Goal: Obtain resource: Obtain resource

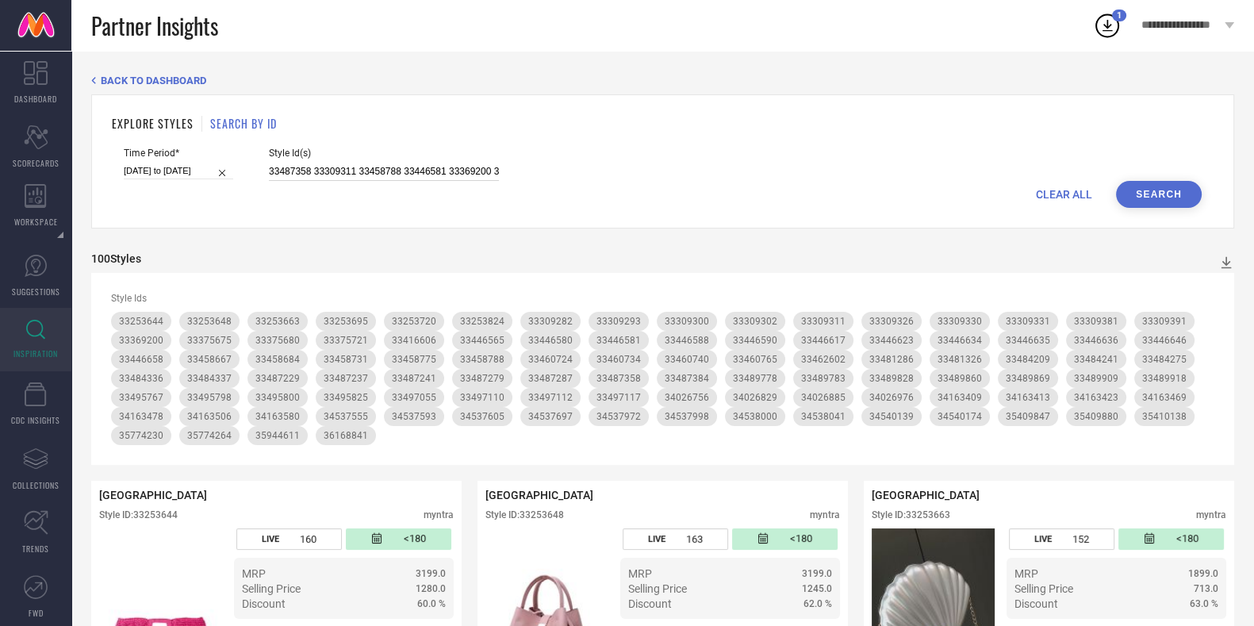
click at [452, 169] on input "33487358 33309311 33458788 33446581 33369200 36168841 35410138 35409880 3330930…" at bounding box center [384, 172] width 230 height 18
paste input "46651 35797865 33446569 33446570 33446560 33484252 33495771 33369190 34163419 3…"
type input "33446651 35797865 33446569 33446570 33446560 33484252 33495771 33369190 3416341…"
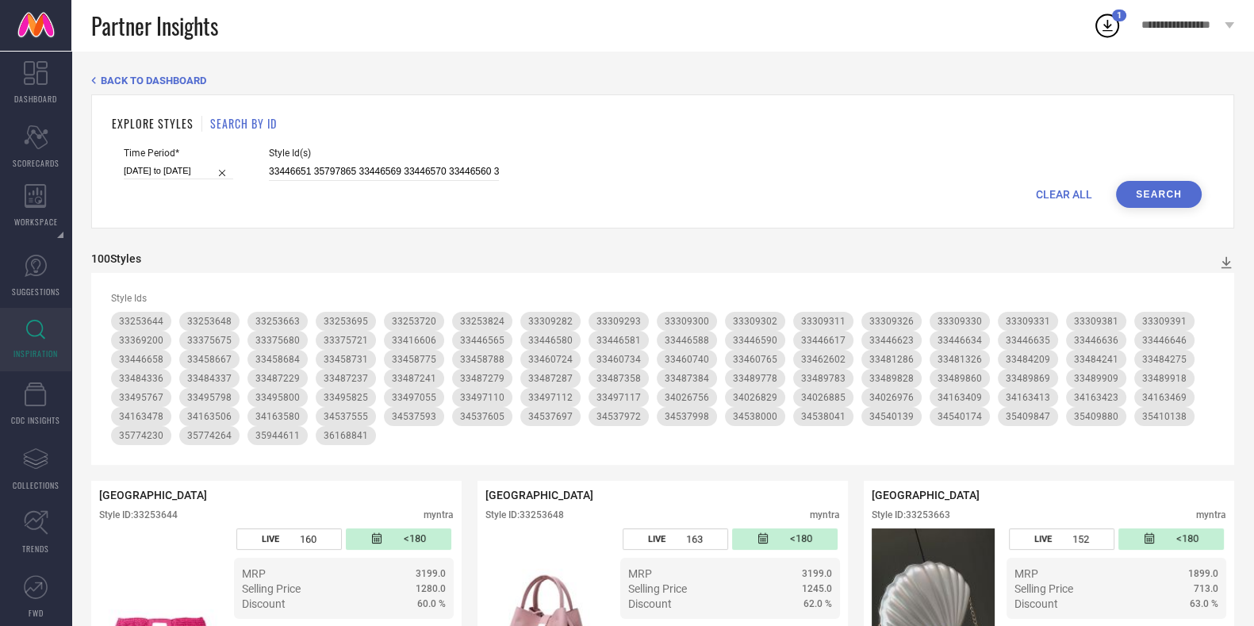
click at [1154, 199] on button "Search" at bounding box center [1159, 194] width 86 height 27
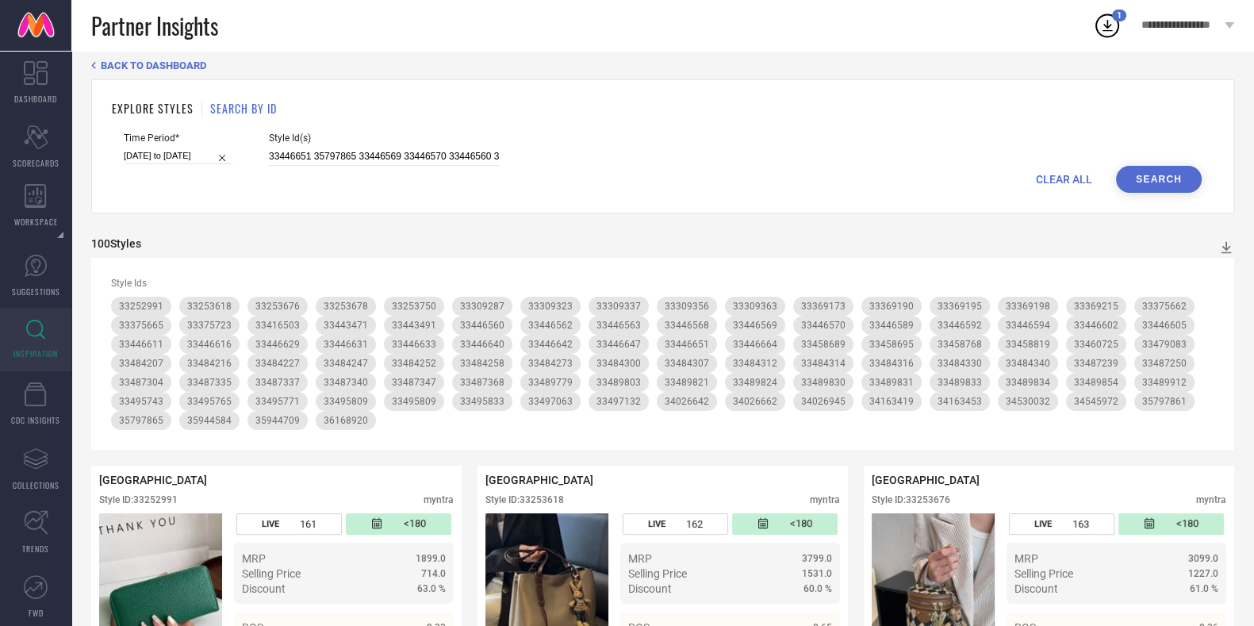
scroll to position [16, 0]
click at [1221, 243] on icon at bounding box center [1226, 247] width 16 height 16
click at [1210, 303] on span "CSV" at bounding box center [1209, 298] width 18 height 11
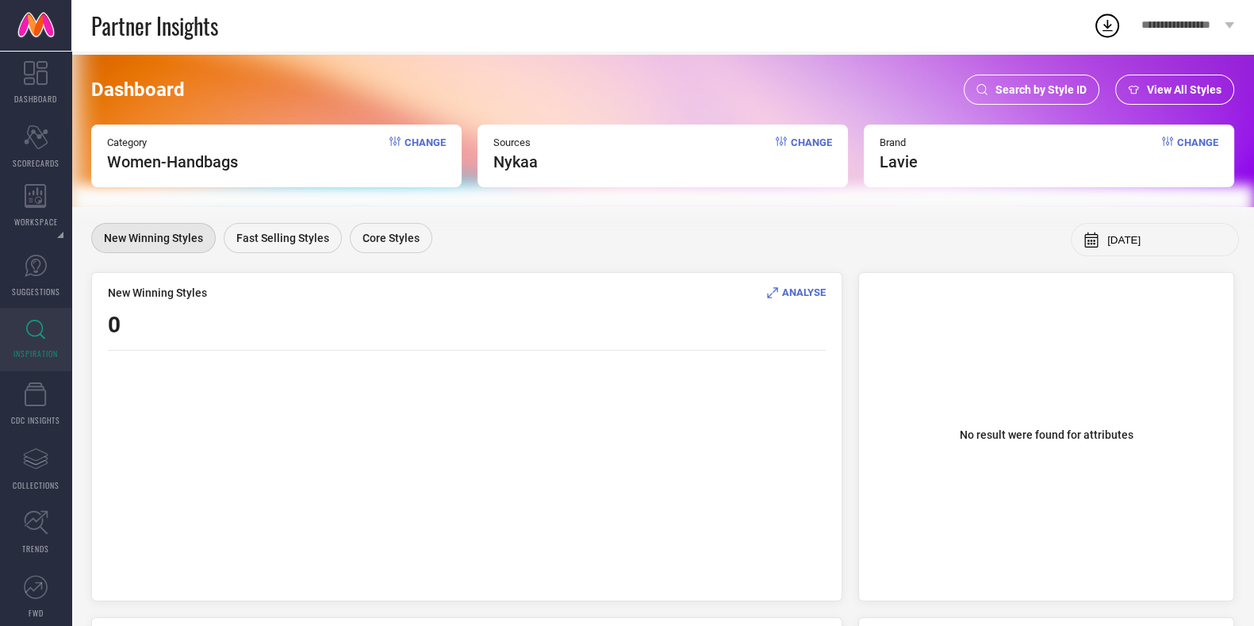
click at [1039, 89] on span "Search by Style ID" at bounding box center [1040, 89] width 91 height 13
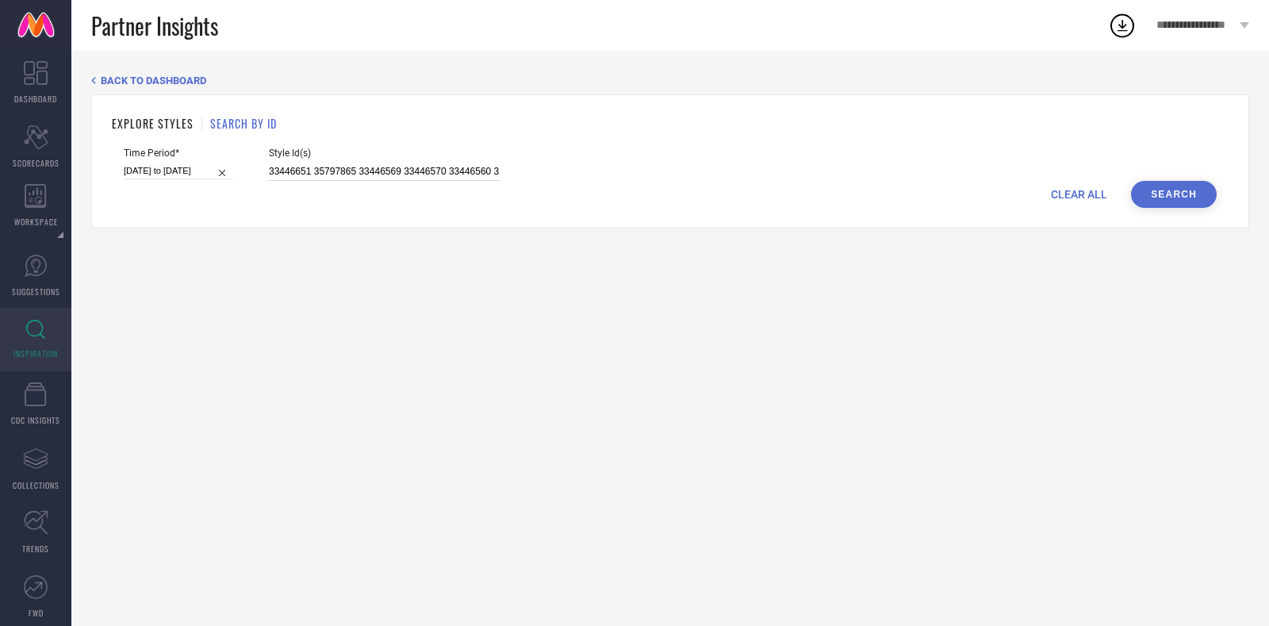
click at [397, 171] on input "33446651 35797865 33446569 33446570 33446560 33484252 33495771 33369190 3416341…" at bounding box center [384, 172] width 230 height 18
click at [1176, 186] on button "Search" at bounding box center [1174, 194] width 86 height 27
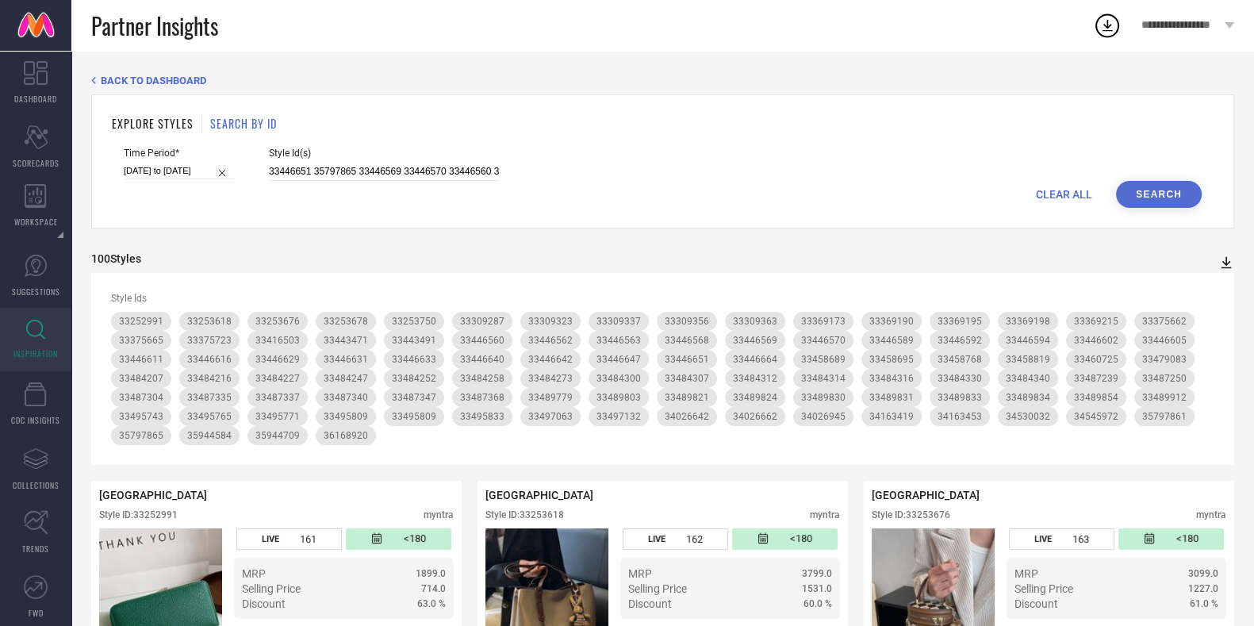
click at [1226, 258] on icon at bounding box center [1226, 263] width 10 height 12
click at [1206, 315] on span "CSV" at bounding box center [1209, 314] width 18 height 11
click at [882, 113] on div "EXPLORE STYLES SEARCH BY ID Time Period* 01-03-2025 to 31-08-2025 Style Id(s) 3…" at bounding box center [662, 161] width 1143 height 134
click at [1107, 27] on icon at bounding box center [1107, 26] width 10 height 12
click at [1105, 19] on icon at bounding box center [1107, 25] width 29 height 29
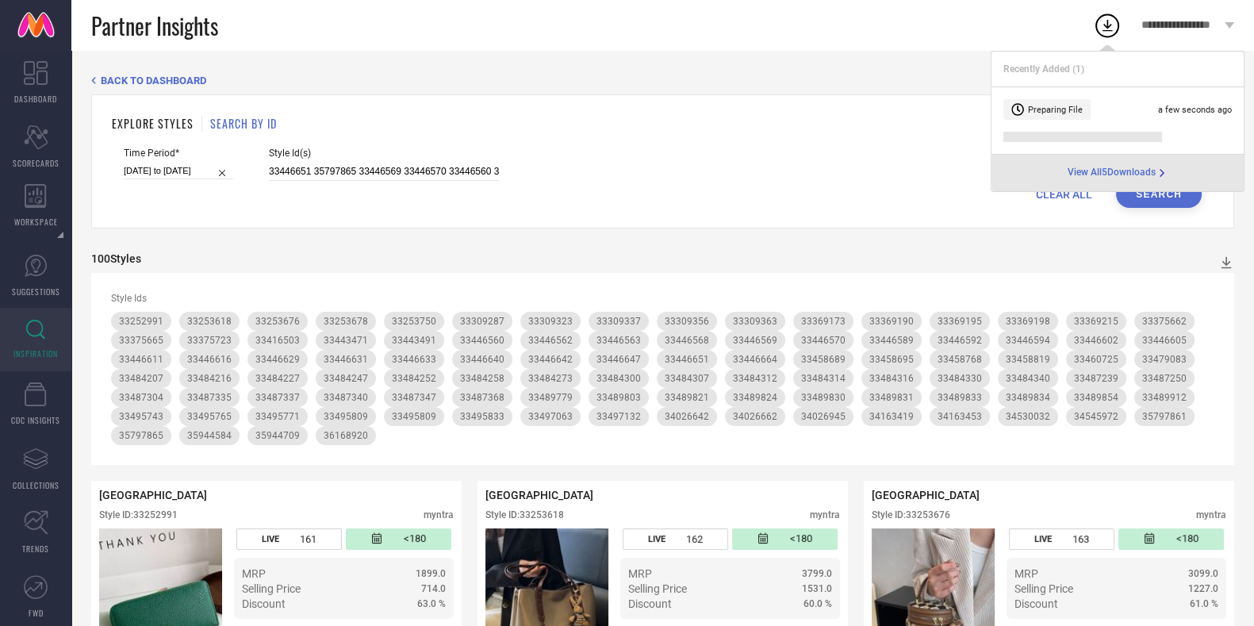
click at [1148, 174] on span "View All 5 Downloads" at bounding box center [1112, 173] width 88 height 13
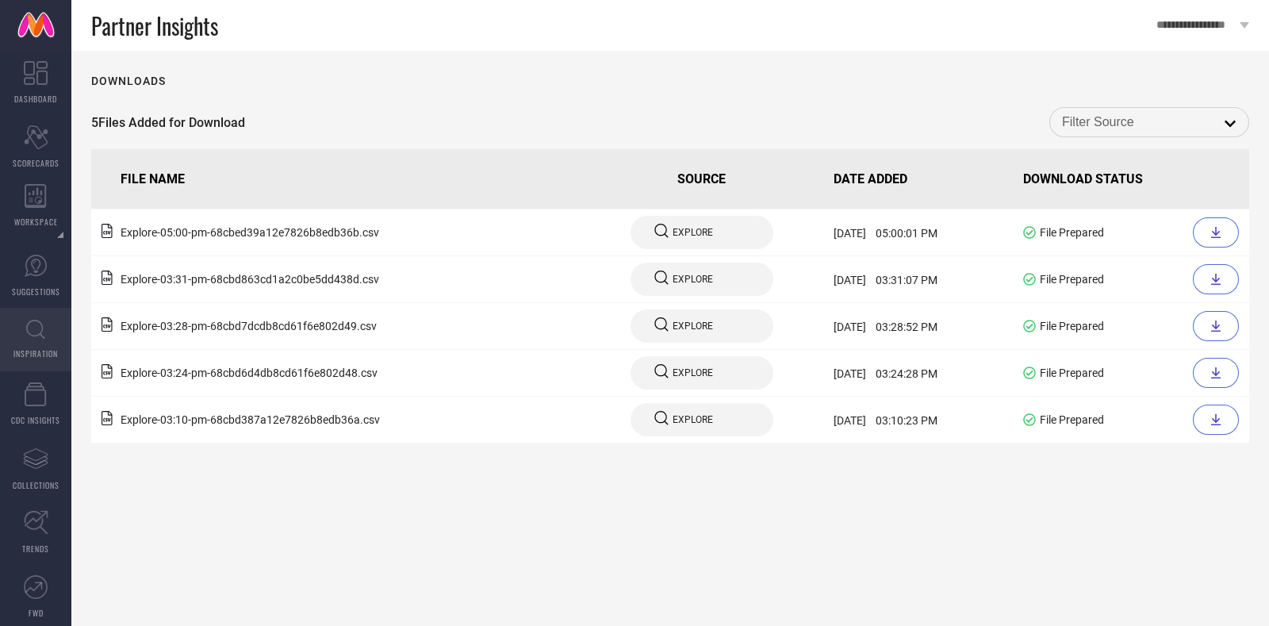
click at [36, 337] on icon at bounding box center [35, 330] width 19 height 20
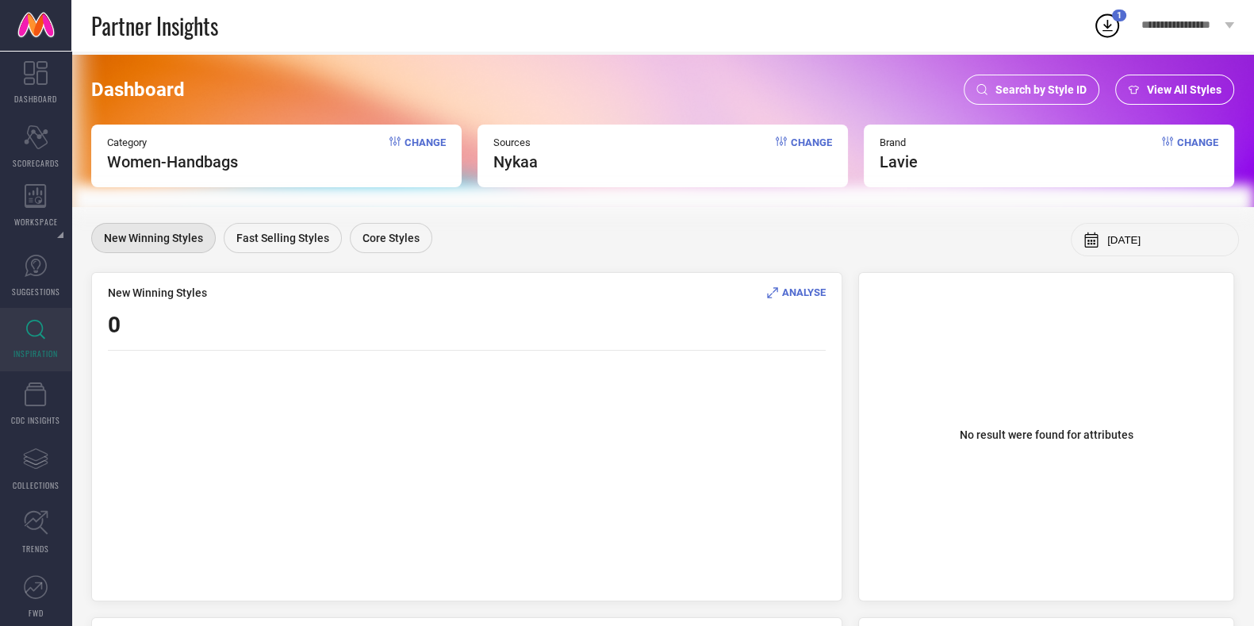
click at [1051, 85] on span "Search by Style ID" at bounding box center [1040, 89] width 91 height 13
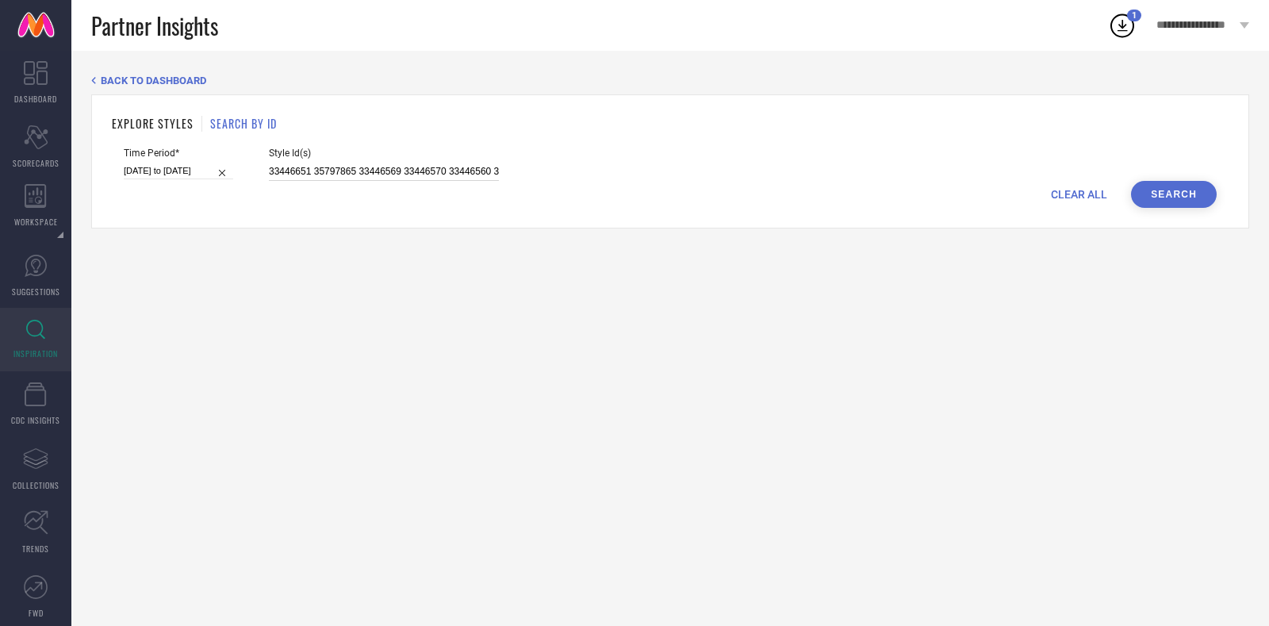
click at [318, 173] on input "33446651 35797865 33446569 33446570 33446560 33484252 33495771 33369190 3416341…" at bounding box center [384, 172] width 230 height 18
paste input "24090840 7333727 33446651 35797865 33446569 10682282 24132816 24090810 24090830…"
click at [1170, 197] on button "Search" at bounding box center [1174, 194] width 86 height 27
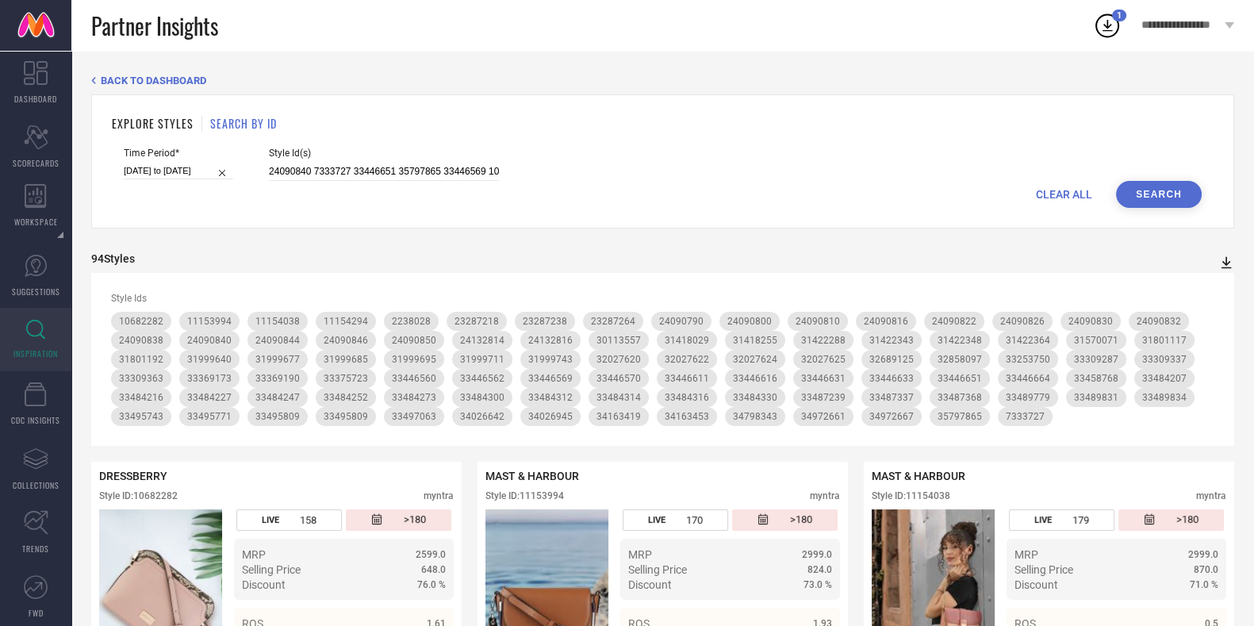
click at [1228, 259] on icon at bounding box center [1226, 263] width 16 height 16
click at [1209, 319] on span "CSV" at bounding box center [1209, 314] width 18 height 11
click at [508, 185] on div "CLEAR ALL Search" at bounding box center [663, 194] width 1078 height 27
click at [414, 171] on input "24090840 7333727 33446651 35797865 33446569 10682282 24132816 24090810 24090830…" at bounding box center [384, 172] width 230 height 18
paste input "33446651 33446569 33446570 33446560 33309287 33487368 33446664 33484314 3348420…"
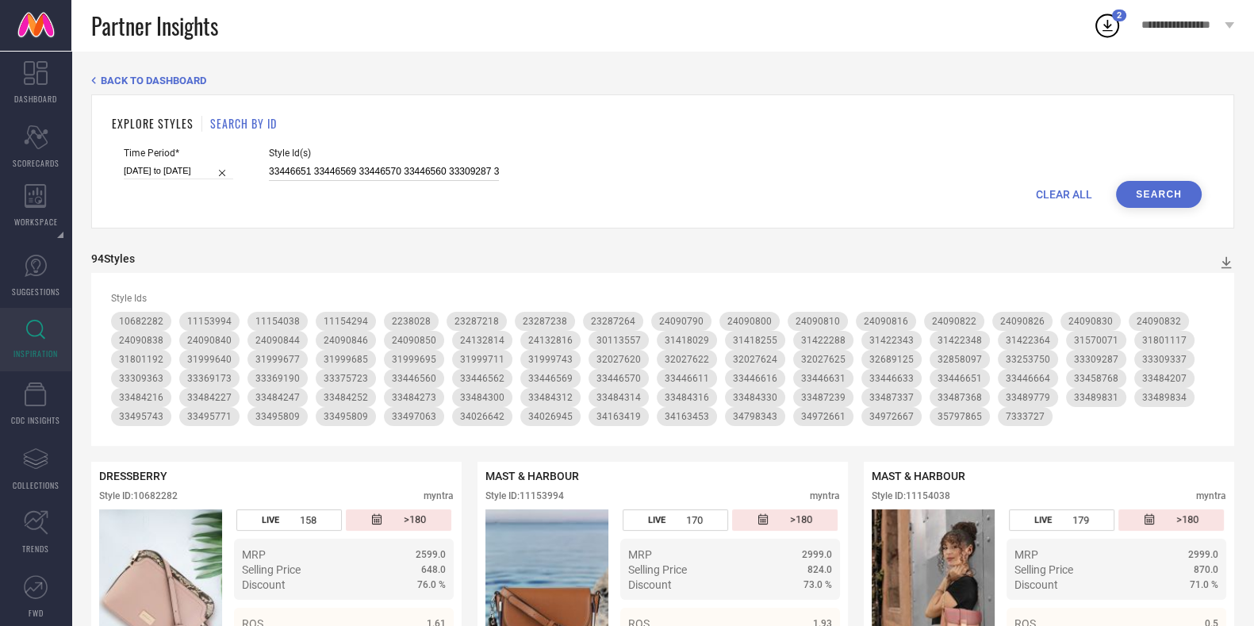
scroll to position [0, 1432]
type input "33446651 33446569 33446570 33446560 33309287 33487368 33446664 33484314 3348420…"
click at [1131, 185] on button "Search" at bounding box center [1159, 194] width 86 height 27
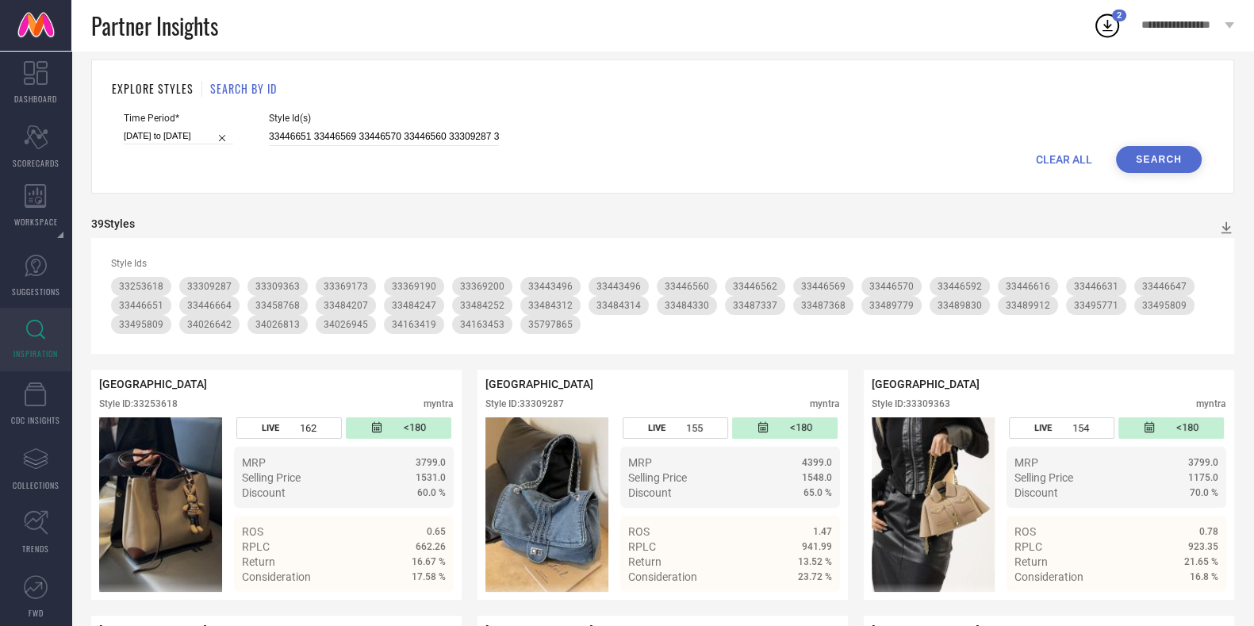
scroll to position [18, 0]
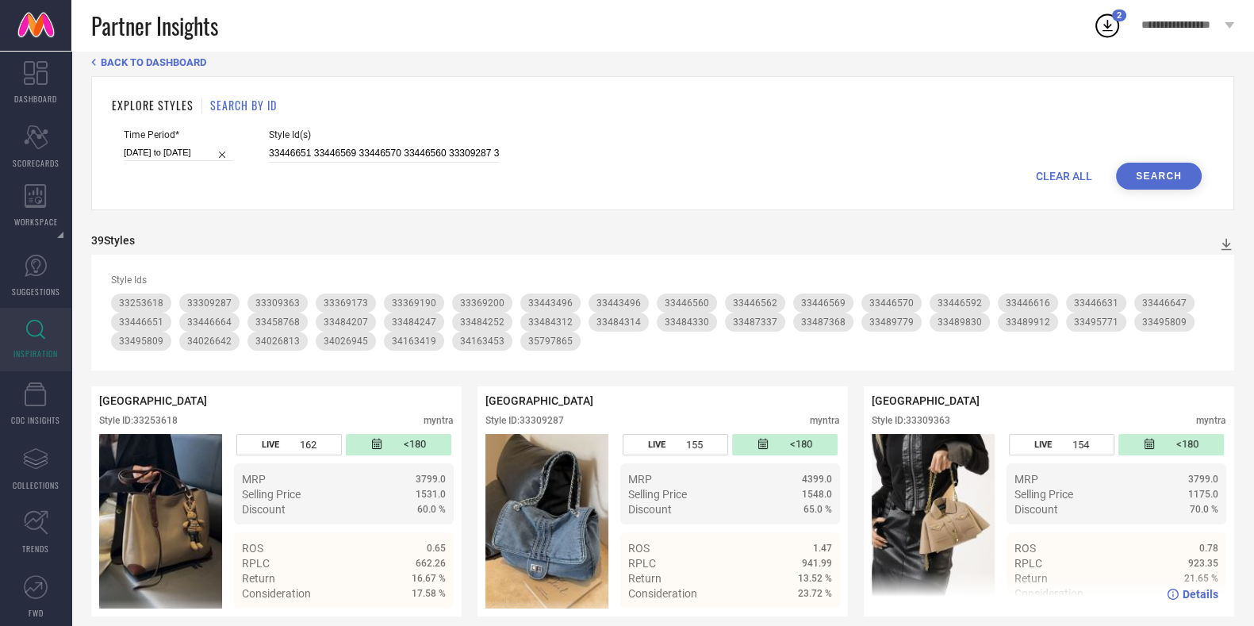
click at [943, 422] on div "Style ID: 33309363" at bounding box center [911, 420] width 79 height 11
copy div "33309363"
